Goal: Task Accomplishment & Management: Use online tool/utility

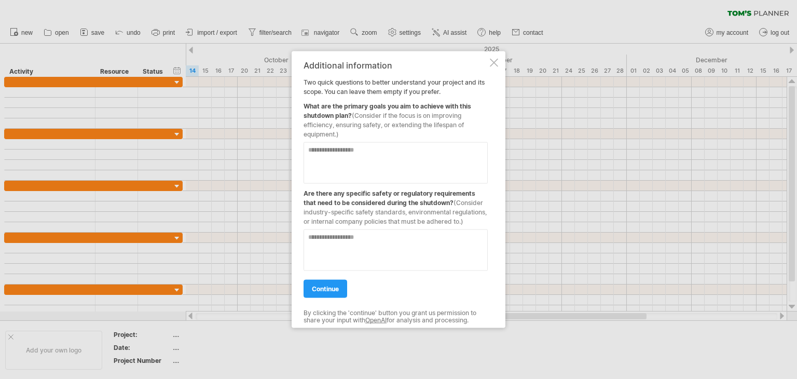
click at [333, 244] on textarea at bounding box center [395, 250] width 184 height 42
type textarea "**********"
click at [359, 158] on textarea at bounding box center [395, 163] width 184 height 42
click at [358, 176] on textarea at bounding box center [395, 163] width 184 height 42
click at [373, 148] on textarea at bounding box center [395, 163] width 184 height 42
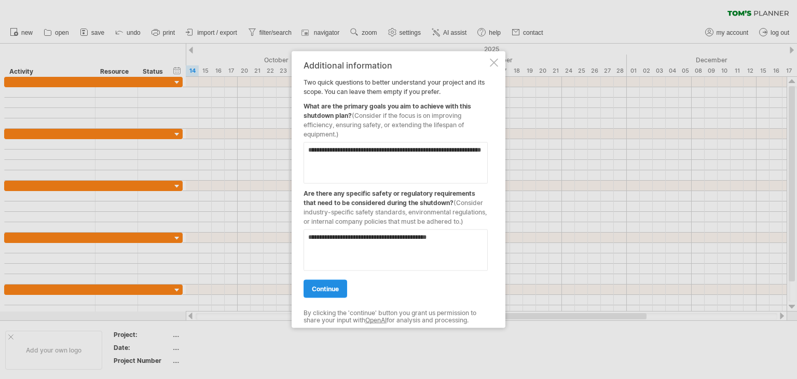
type textarea "**********"
click at [327, 293] on span "continue" at bounding box center [325, 289] width 27 height 8
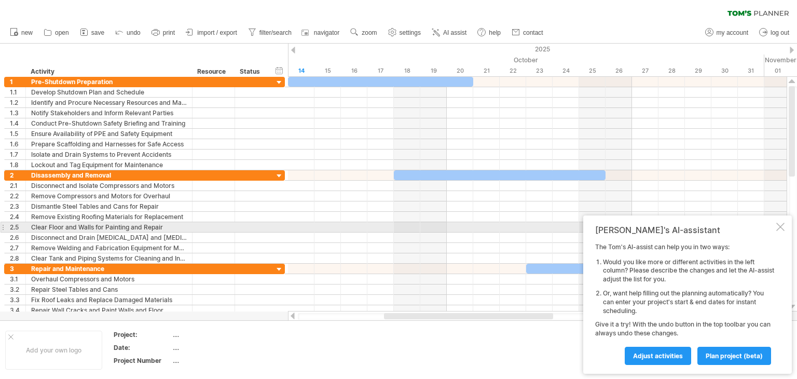
click at [780, 225] on div at bounding box center [780, 227] width 8 height 8
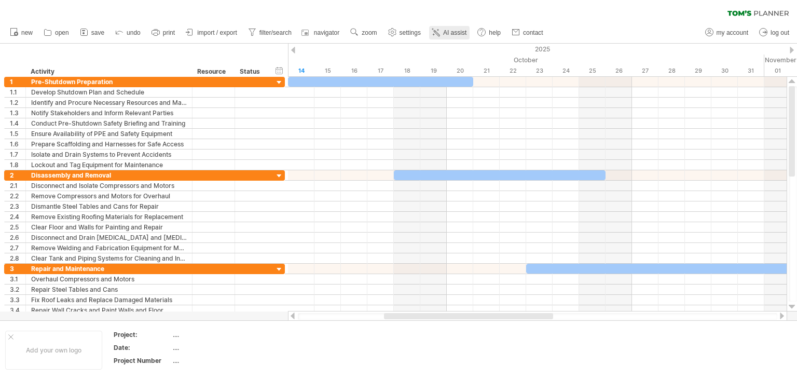
click at [451, 34] on span "AI assist" at bounding box center [454, 32] width 23 height 7
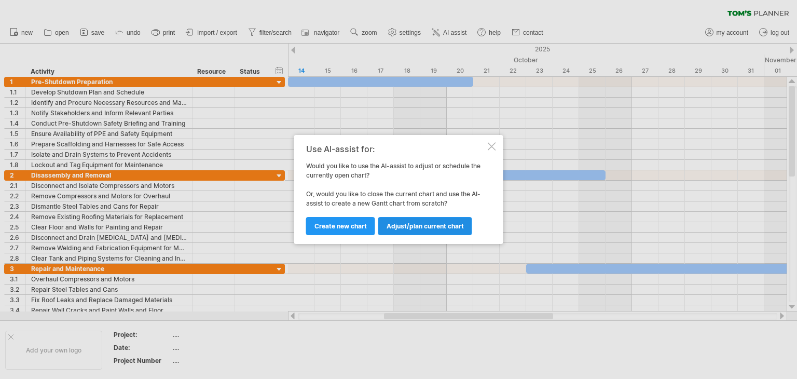
click at [425, 224] on span "Adjust/plan current chart" at bounding box center [425, 226] width 77 height 8
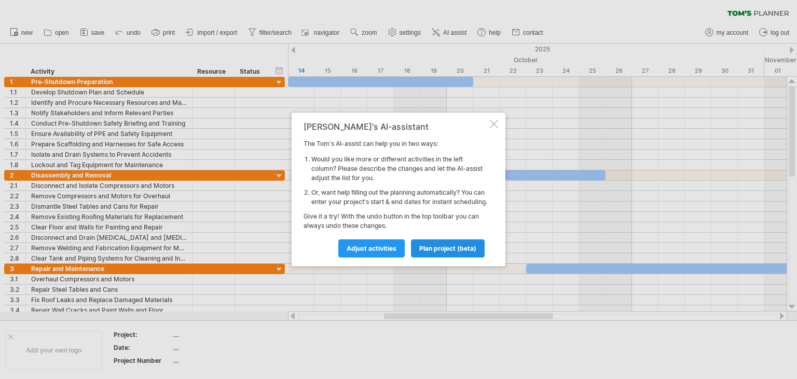
click at [449, 252] on span "plan project (beta)" at bounding box center [447, 248] width 57 height 8
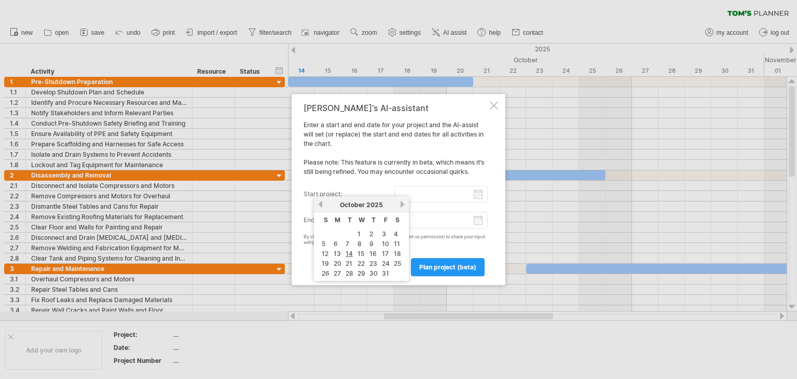
click at [410, 194] on input "start project:" at bounding box center [441, 194] width 94 height 17
click at [399, 204] on link "next" at bounding box center [402, 204] width 8 height 8
click at [401, 204] on link "next" at bounding box center [402, 204] width 8 height 8
click at [335, 231] on link "1" at bounding box center [335, 234] width 5 height 10
type input "********"
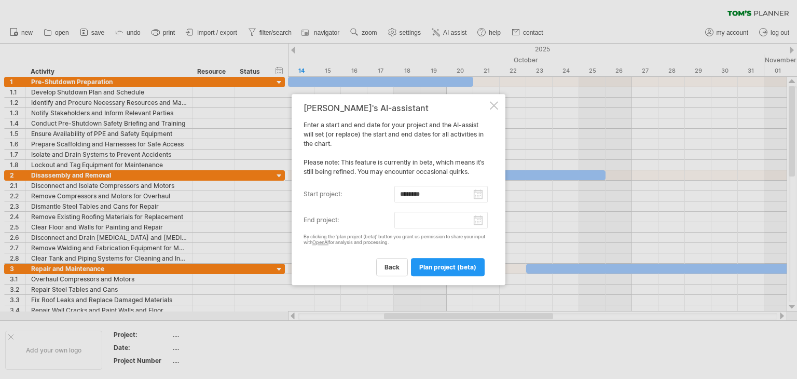
click at [478, 218] on input "end project:" at bounding box center [441, 220] width 94 height 17
click at [401, 229] on link "next" at bounding box center [402, 230] width 8 height 8
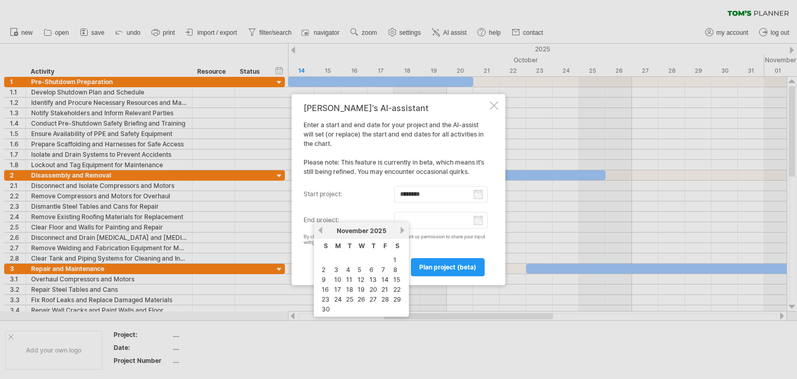
click at [401, 229] on link "next" at bounding box center [402, 230] width 8 height 8
click at [370, 257] on link "1" at bounding box center [370, 260] width 5 height 10
type input "********"
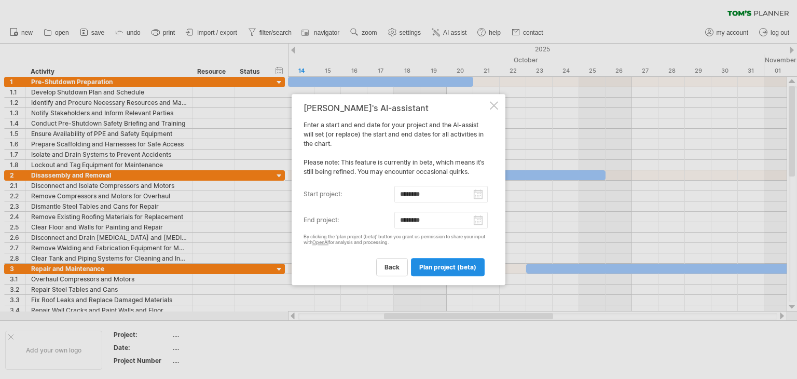
click at [452, 265] on span "plan project (beta)" at bounding box center [447, 267] width 57 height 8
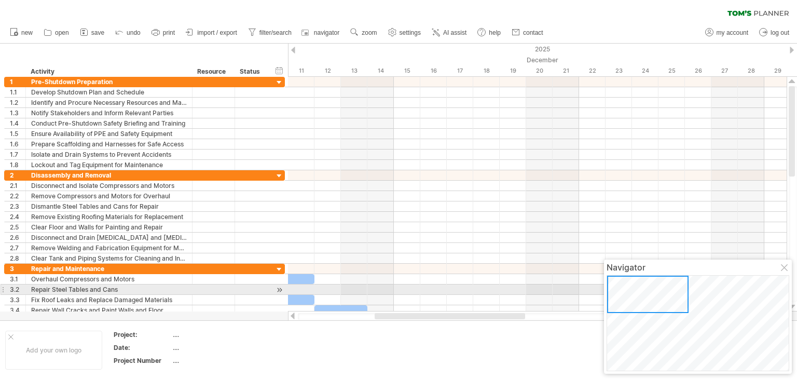
drag, startPoint x: 654, startPoint y: 299, endPoint x: 637, endPoint y: 291, distance: 19.0
click at [637, 291] on div at bounding box center [647, 293] width 81 height 37
